Goal: Find specific page/section

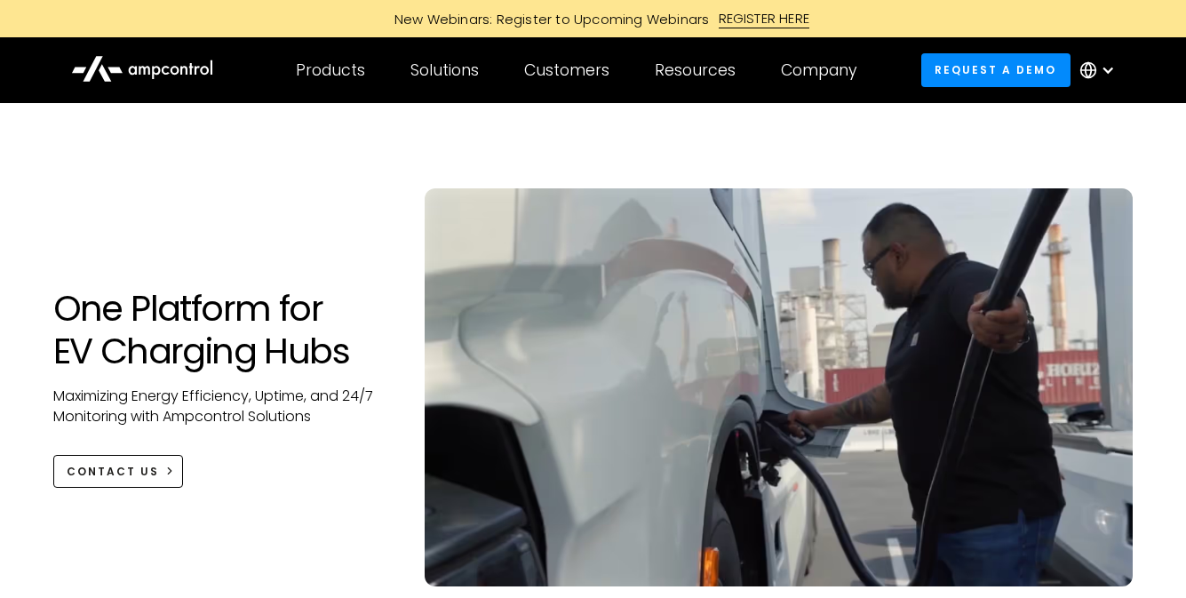
scroll to position [7, 0]
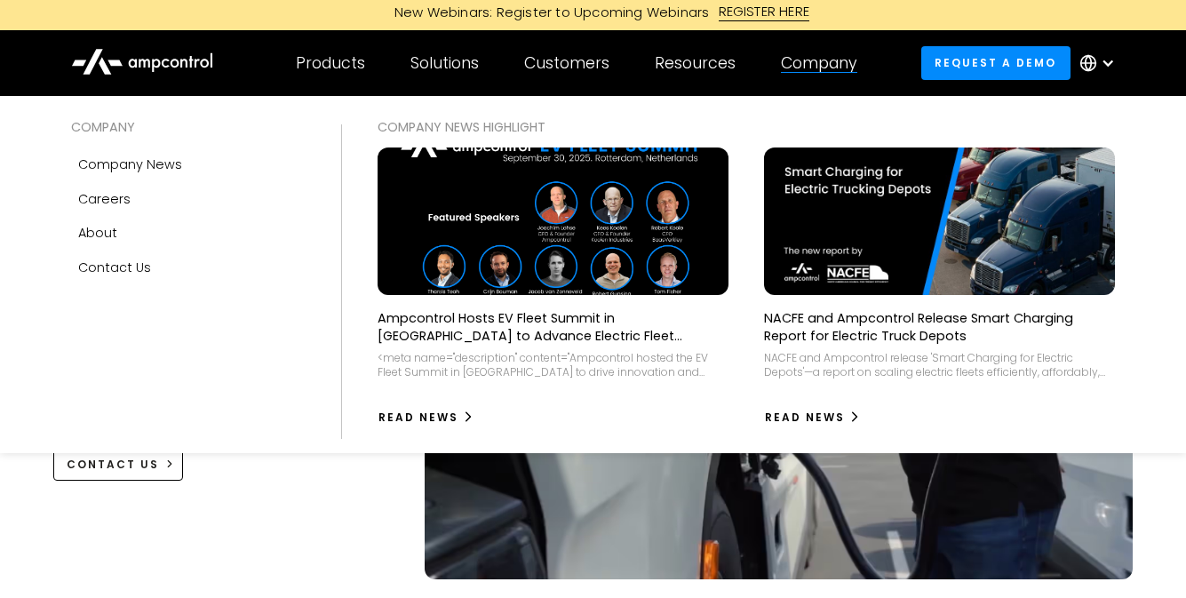
click at [823, 58] on div "Company" at bounding box center [819, 63] width 76 height 20
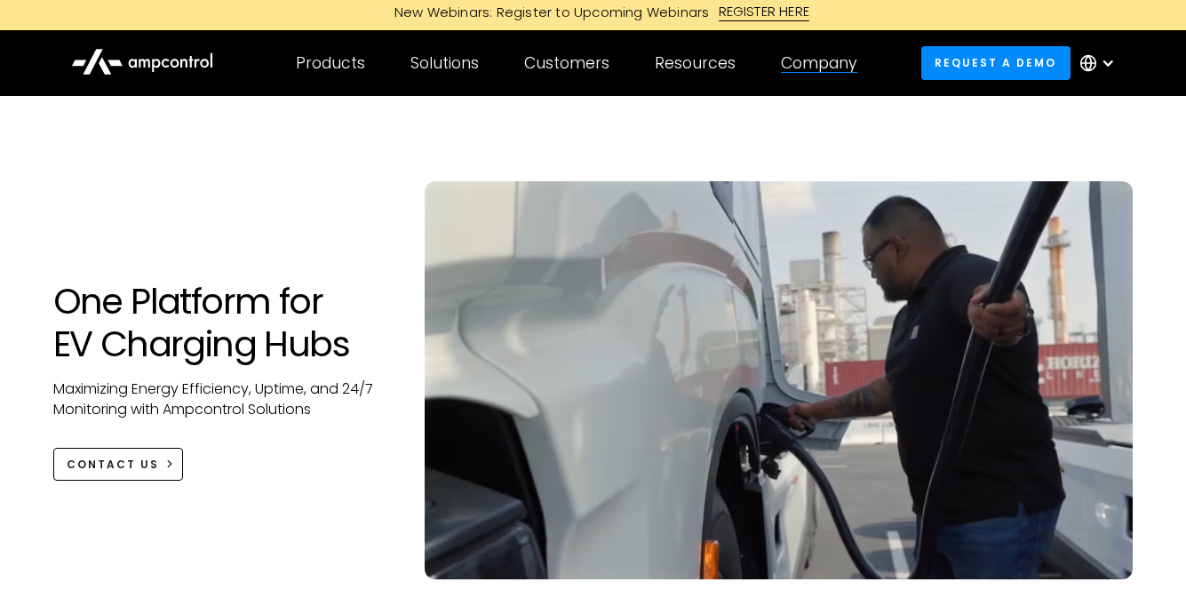
click at [821, 61] on div "Company" at bounding box center [819, 63] width 76 height 20
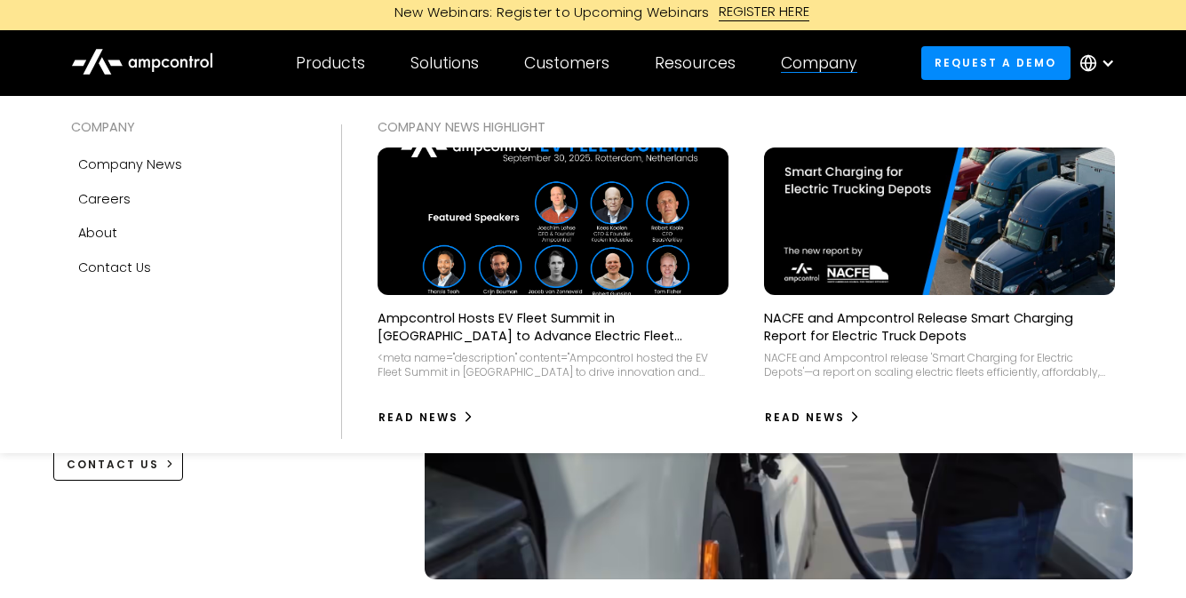
click at [806, 66] on div "Company" at bounding box center [819, 63] width 76 height 20
drag, startPoint x: 806, startPoint y: 66, endPoint x: 107, endPoint y: 198, distance: 711.7
click at [107, 198] on div "Careers" at bounding box center [104, 199] width 52 height 20
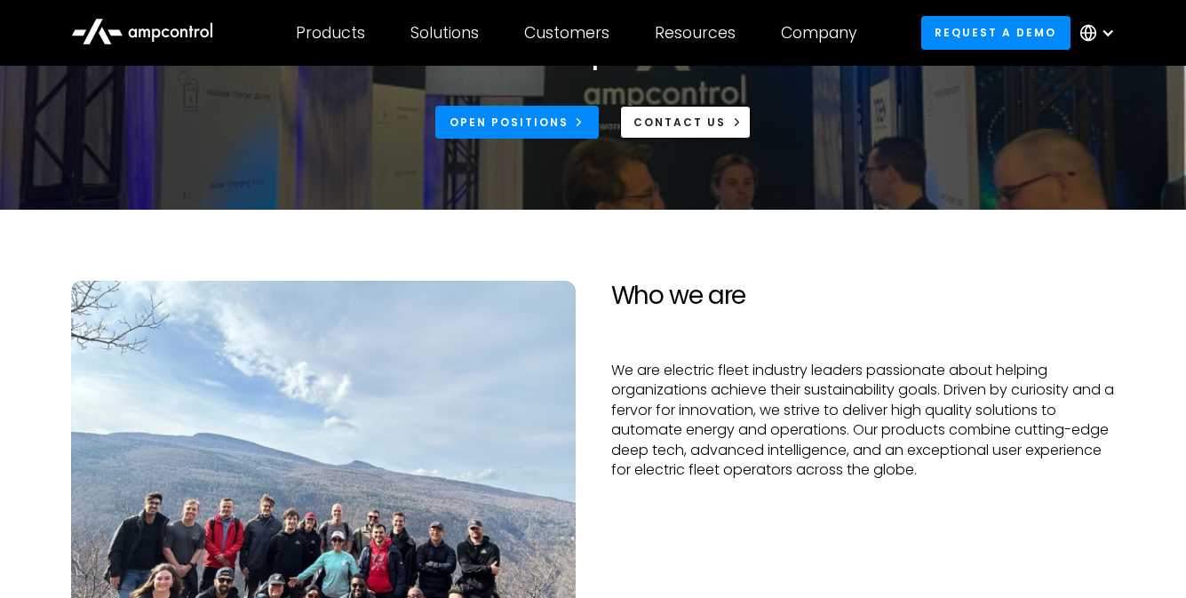
scroll to position [90, 0]
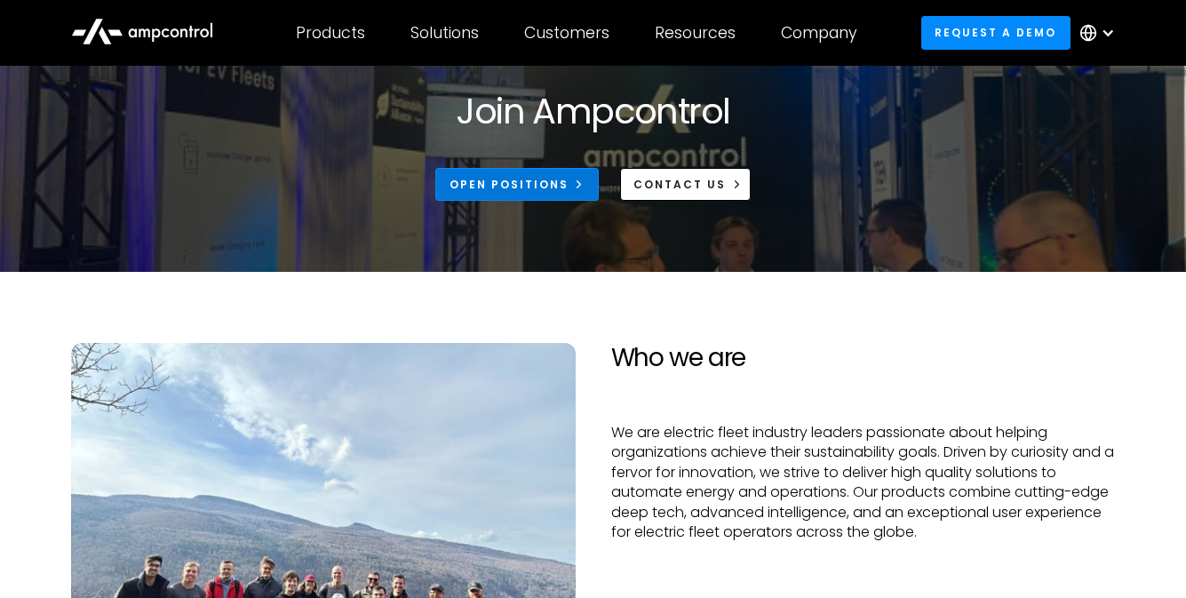
click at [550, 177] on div "Open Positions" at bounding box center [509, 185] width 119 height 16
